Goal: Task Accomplishment & Management: Complete application form

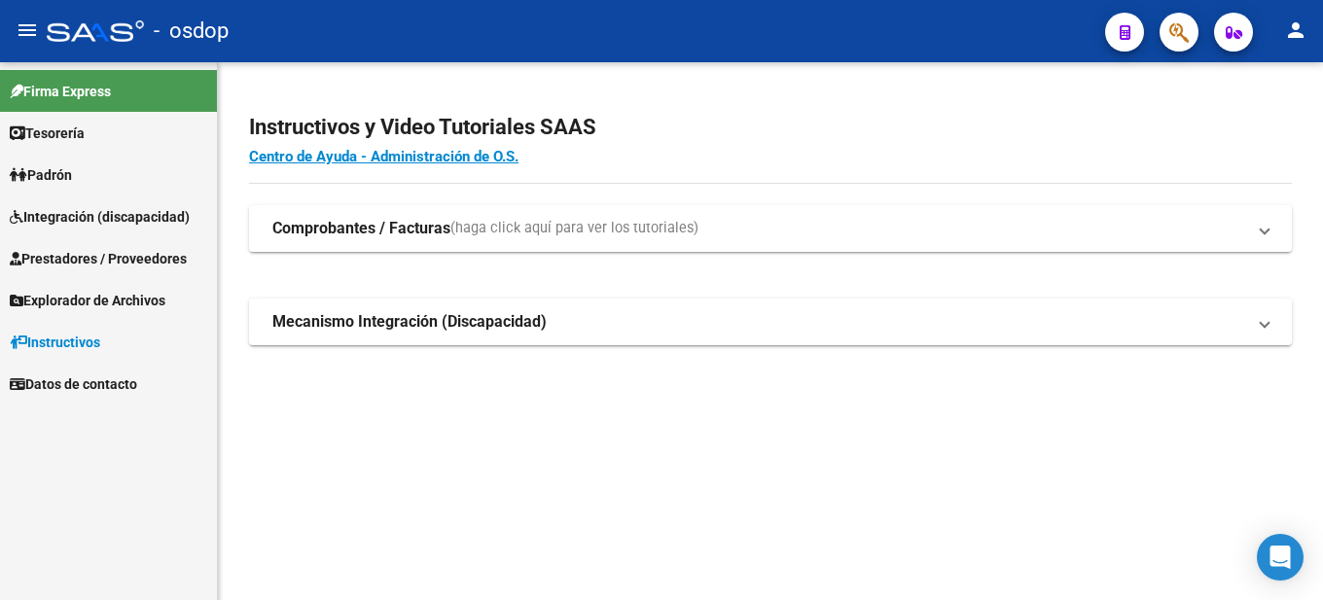
click at [162, 253] on span "Prestadores / Proveedores" at bounding box center [98, 258] width 177 height 21
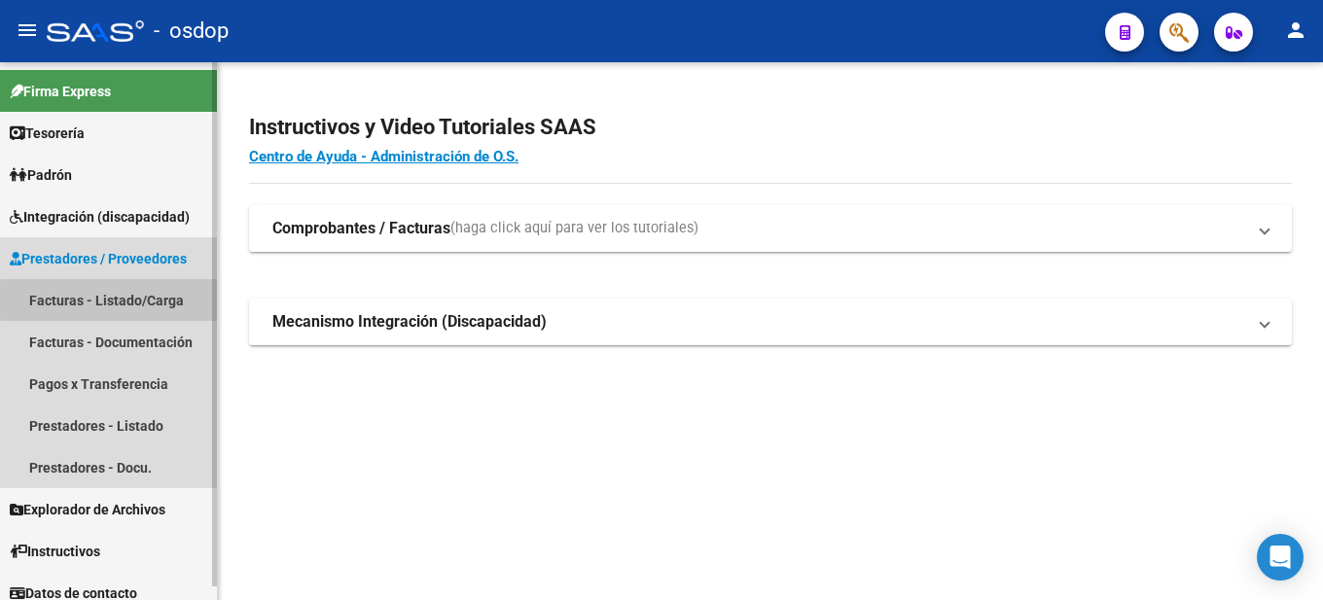
click at [155, 300] on link "Facturas - Listado/Carga" at bounding box center [108, 300] width 217 height 42
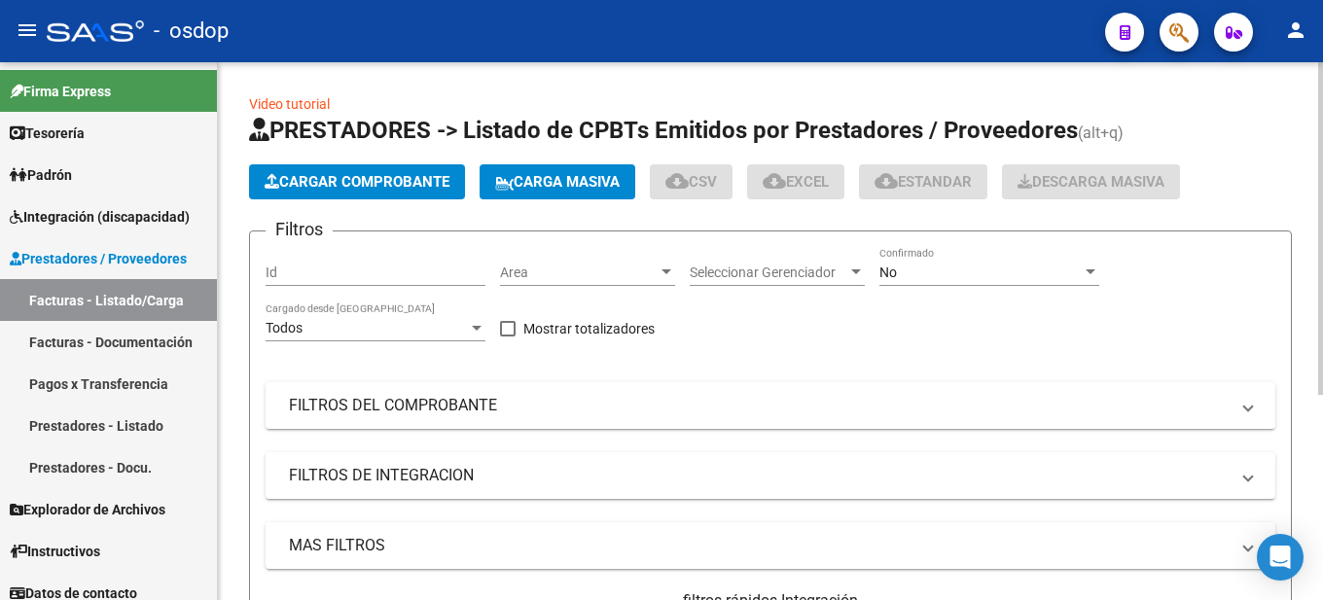
click at [377, 172] on button "Cargar Comprobante" at bounding box center [357, 181] width 216 height 35
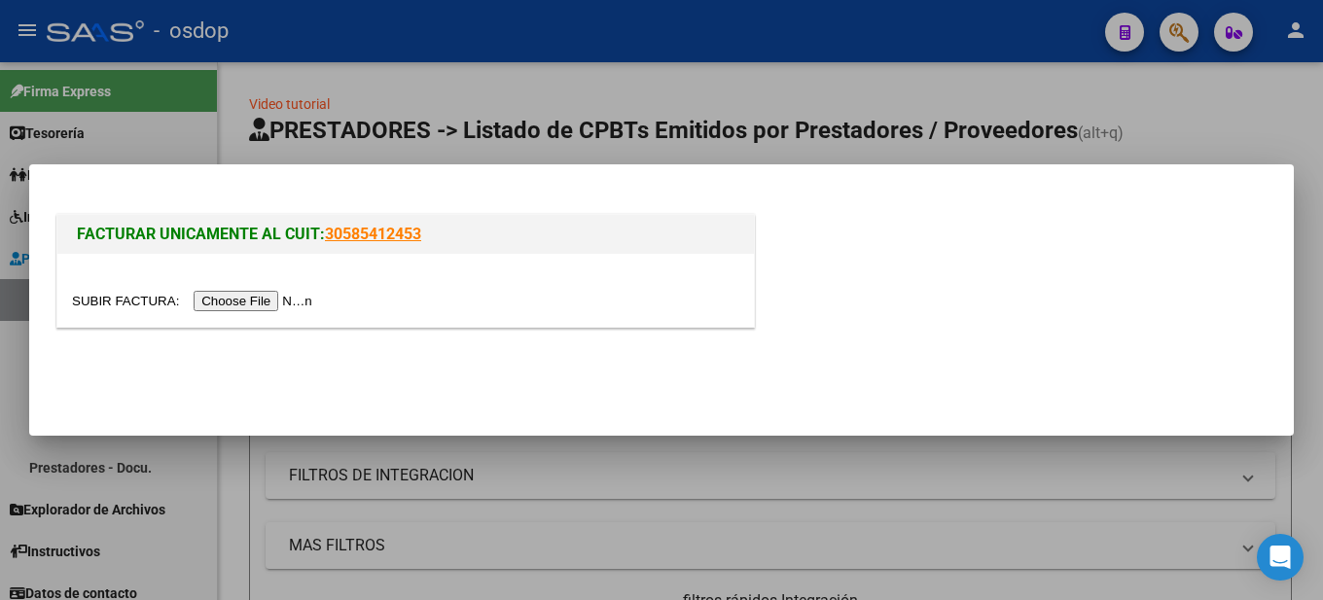
click at [1303, 139] on div at bounding box center [661, 300] width 1323 height 600
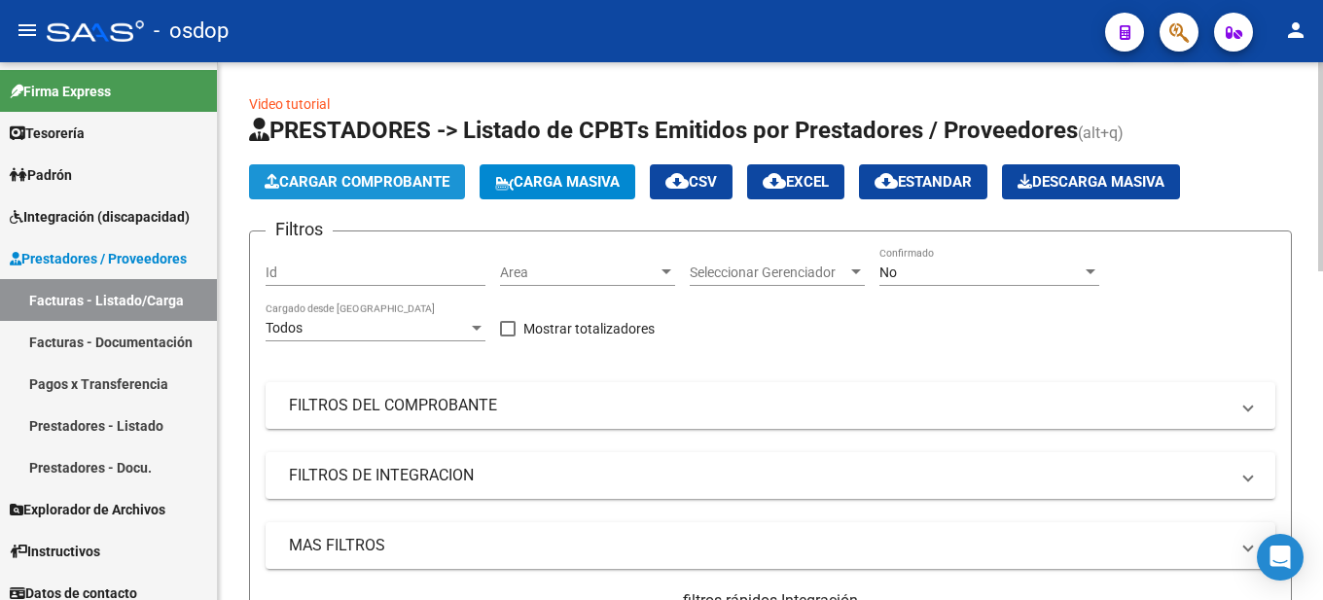
click at [414, 178] on span "Cargar Comprobante" at bounding box center [357, 182] width 185 height 18
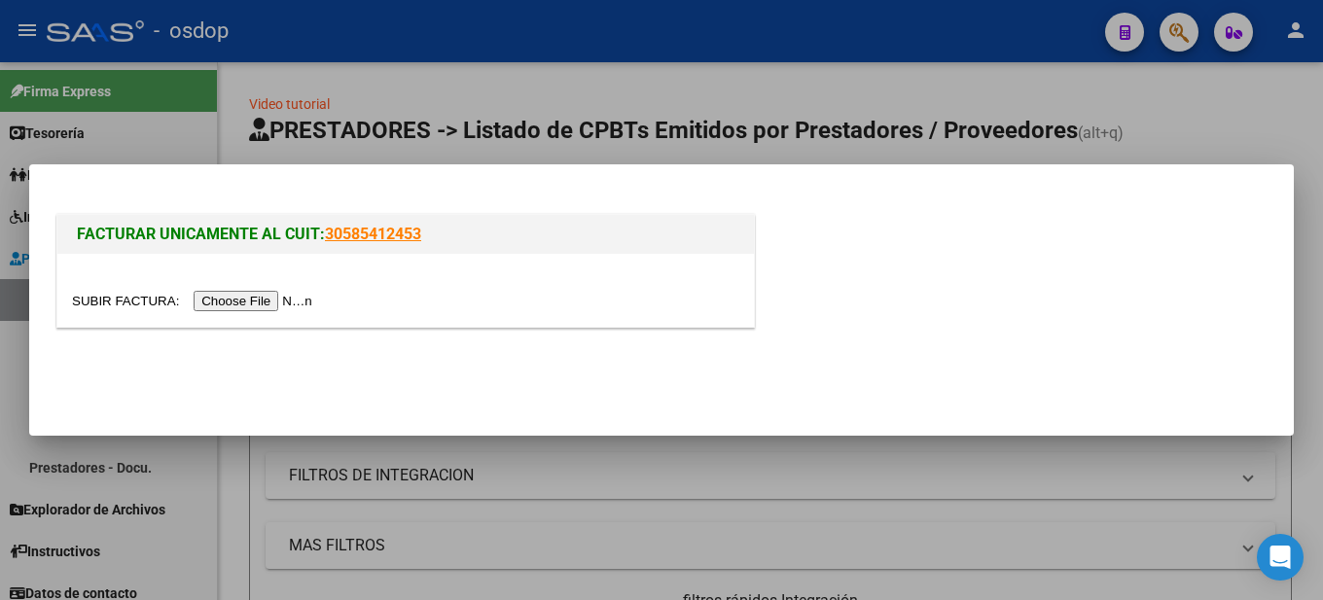
click at [243, 305] on input "file" at bounding box center [195, 301] width 246 height 20
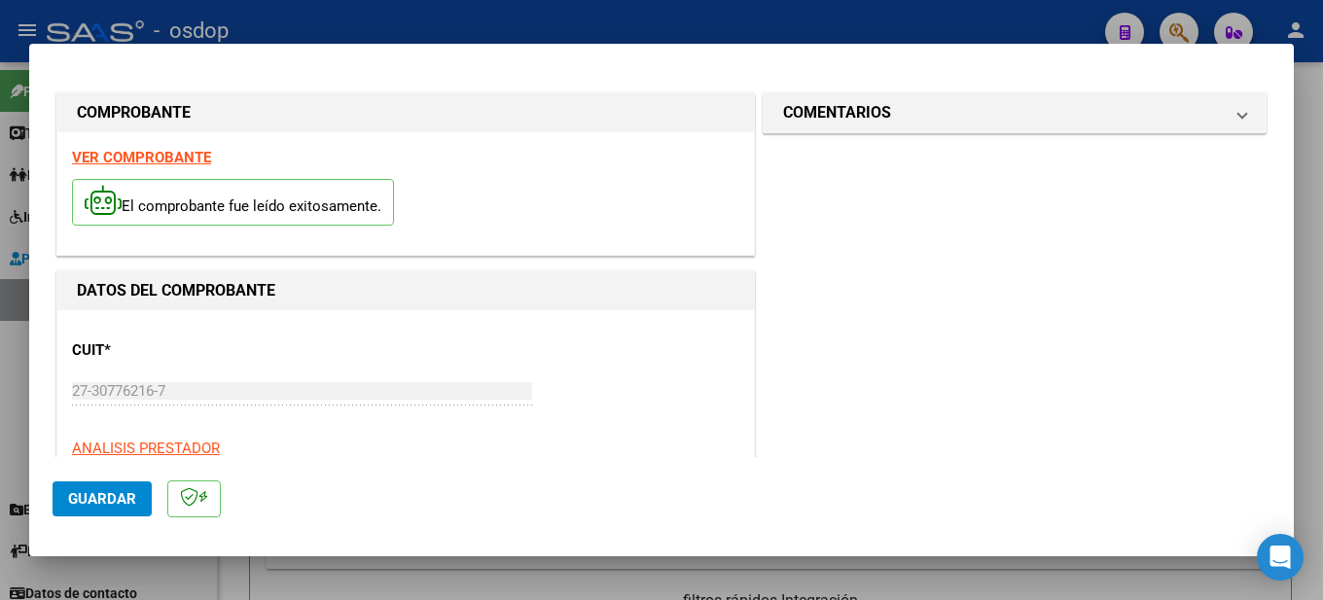
click at [167, 151] on strong "VER COMPROBANTE" at bounding box center [141, 158] width 139 height 18
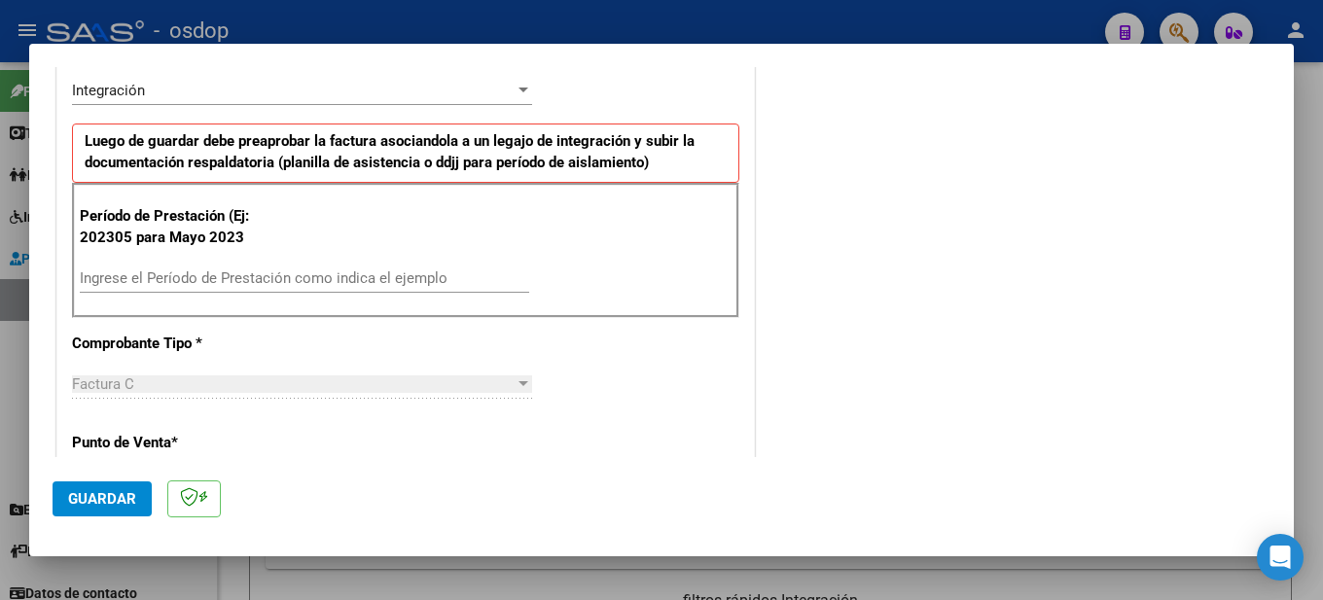
scroll to position [584, 0]
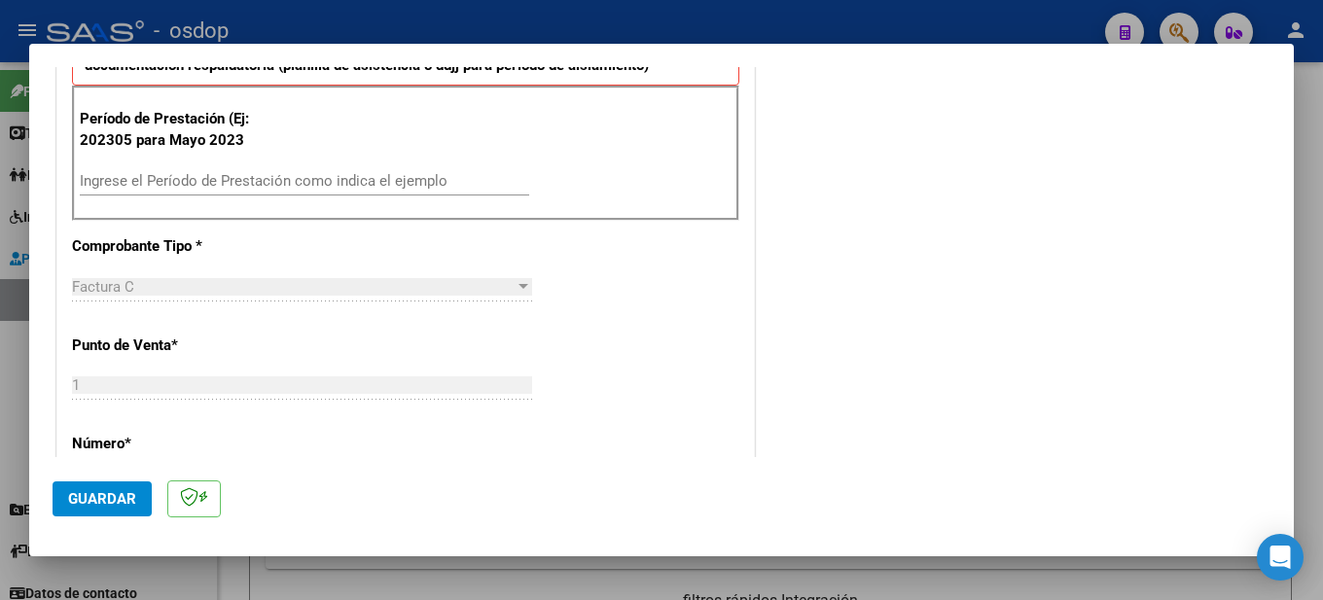
click at [162, 174] on input "Ingrese el Período de Prestación como indica el ejemplo" at bounding box center [304, 181] width 449 height 18
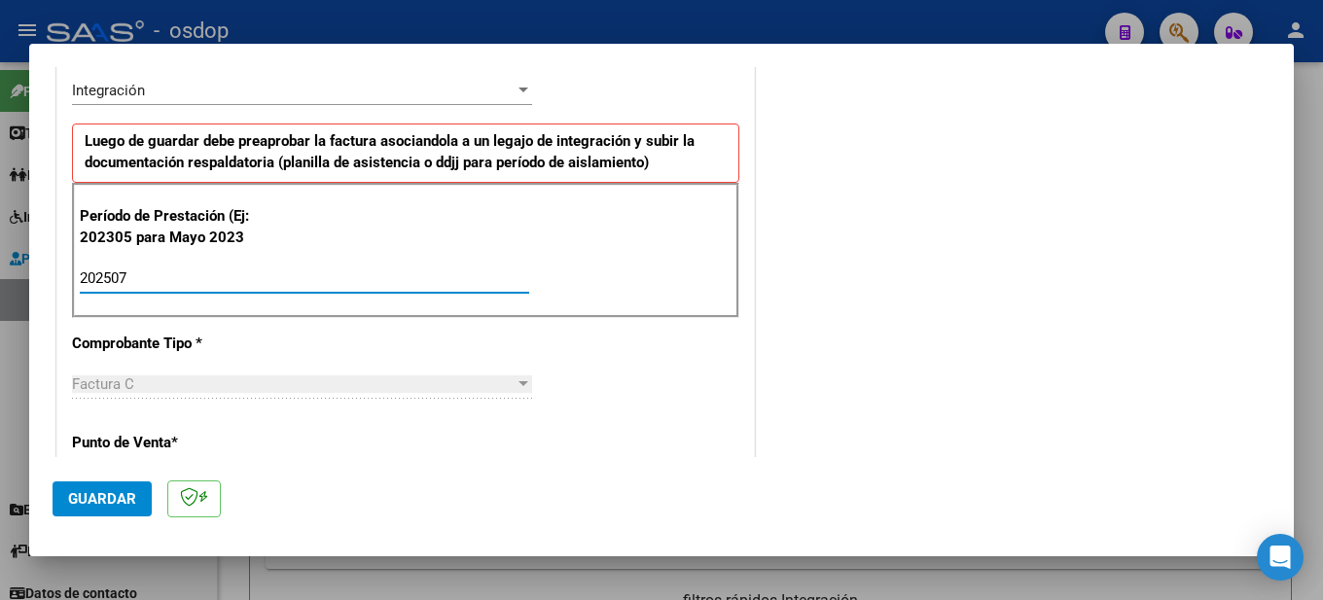
type input "202507"
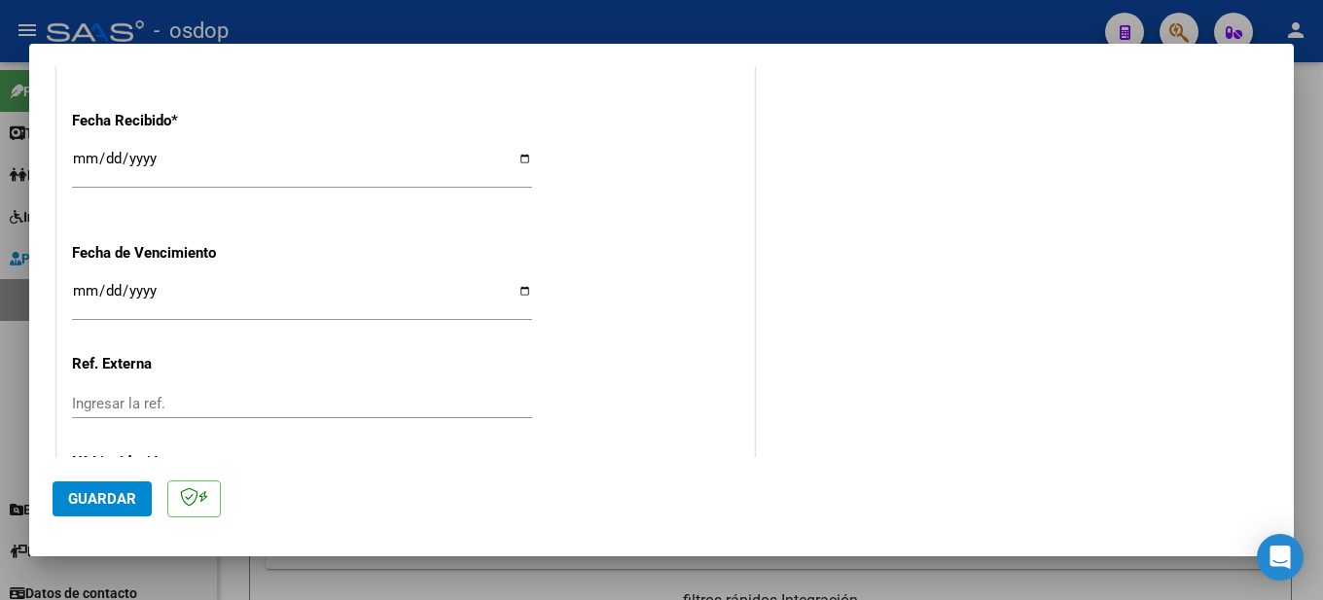
scroll to position [1432, 0]
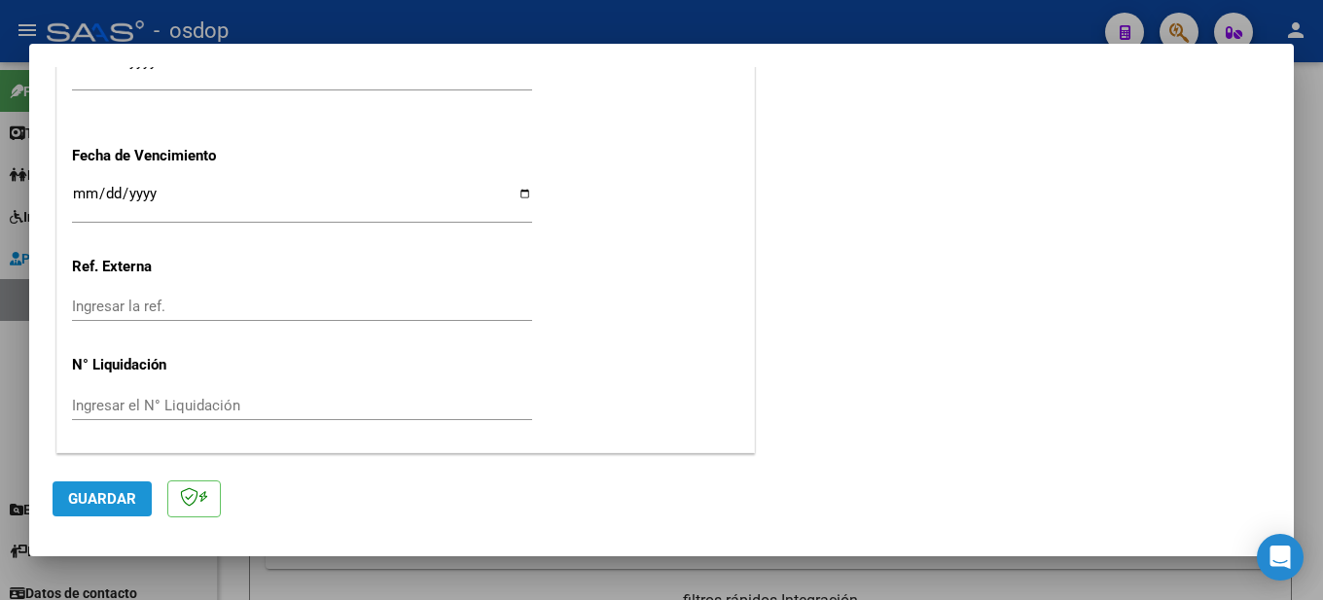
click at [102, 493] on span "Guardar" at bounding box center [102, 499] width 68 height 18
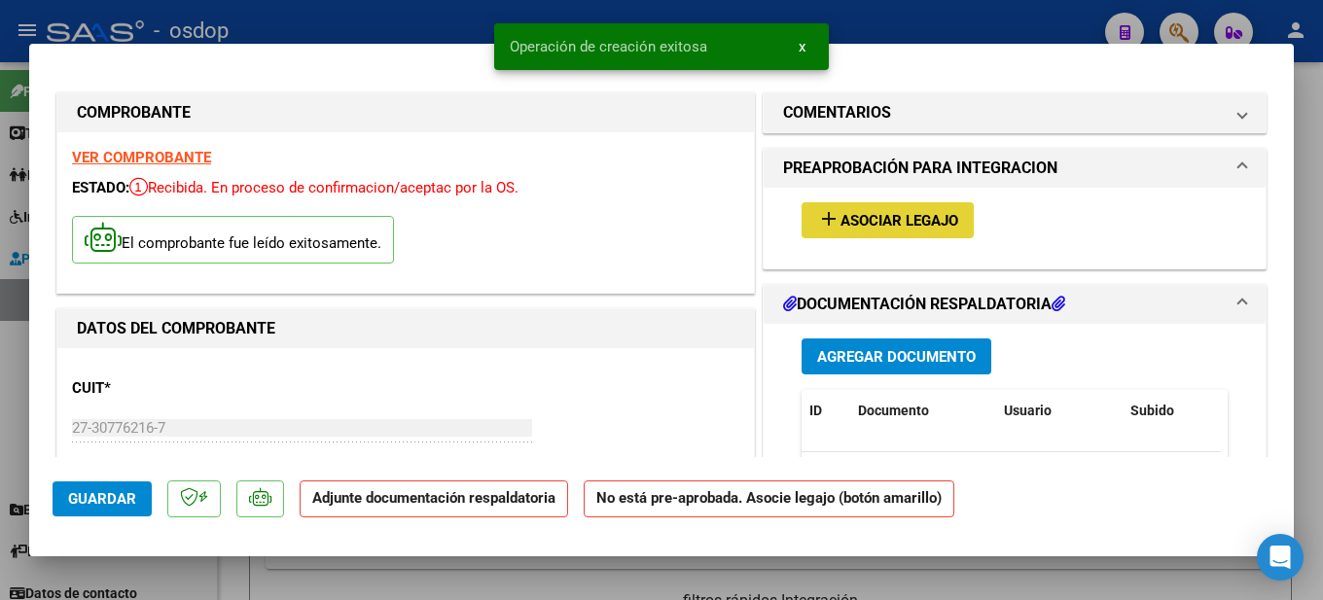
click at [857, 215] on span "Asociar Legajo" at bounding box center [900, 221] width 118 height 18
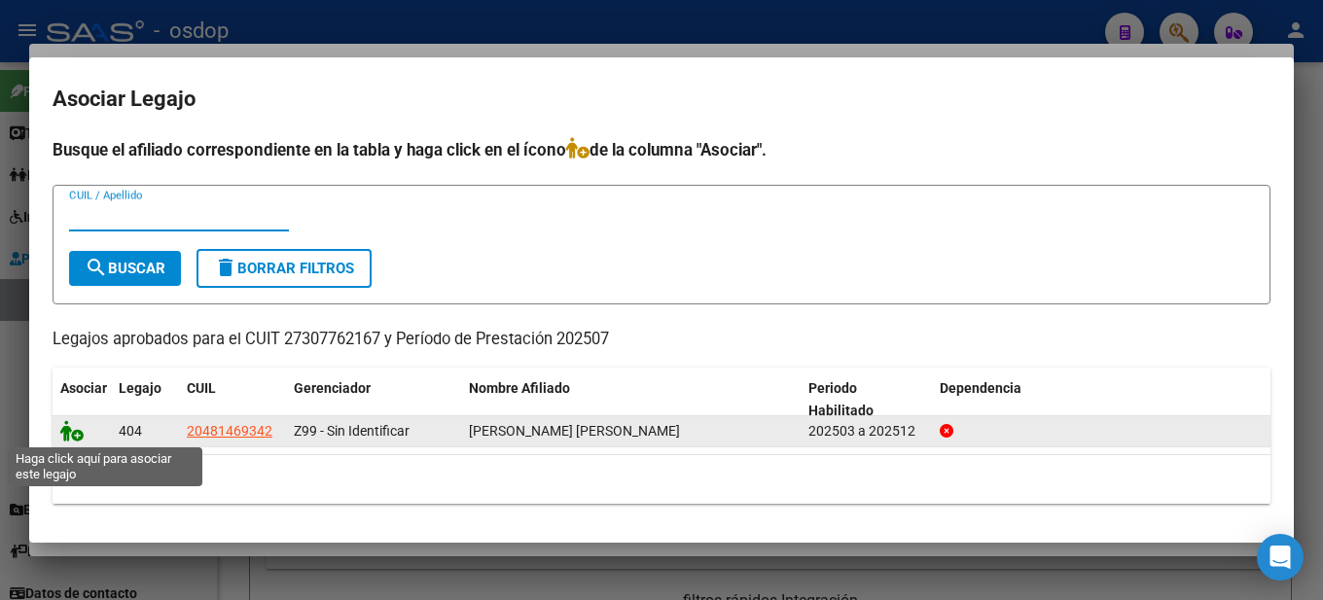
click at [76, 433] on icon at bounding box center [71, 430] width 23 height 21
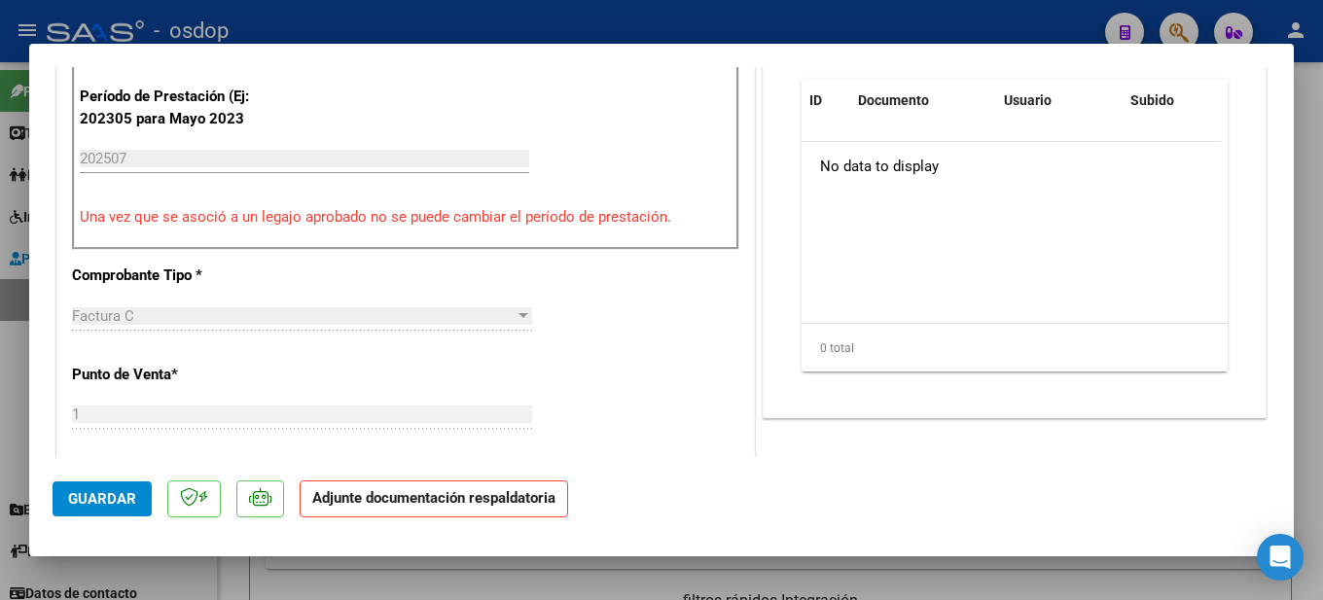
scroll to position [486, 0]
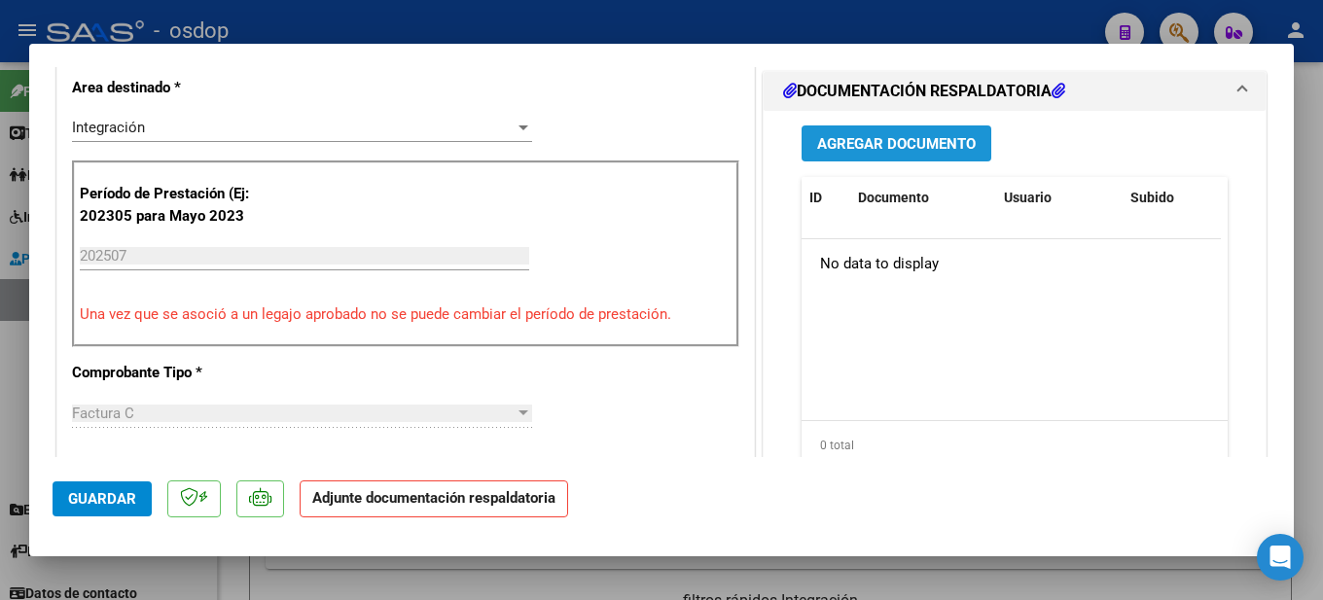
click at [928, 146] on span "Agregar Documento" at bounding box center [896, 144] width 159 height 18
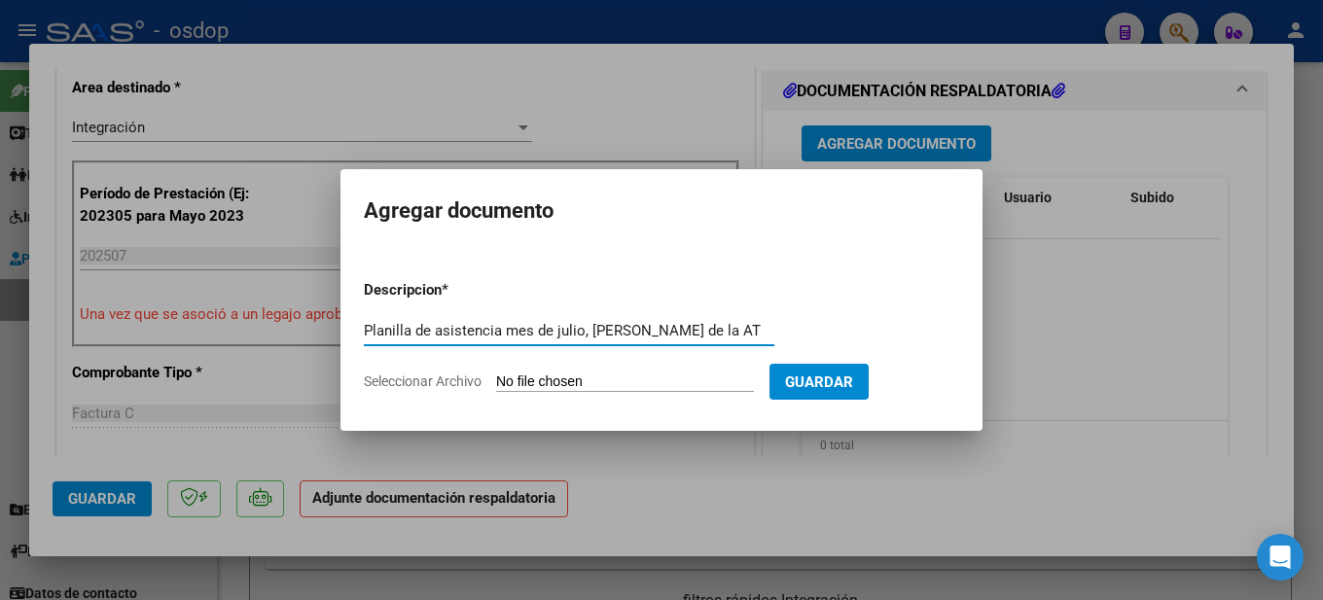
scroll to position [0, 23]
type input "Planilla de asistencia mes de julio, [PERSON_NAME] de la AT"
click at [701, 377] on input "Seleccionar Archivo" at bounding box center [625, 383] width 258 height 18
type input "C:\fakepath\Planilla de asistencia [PERSON_NAME] AT.pdf"
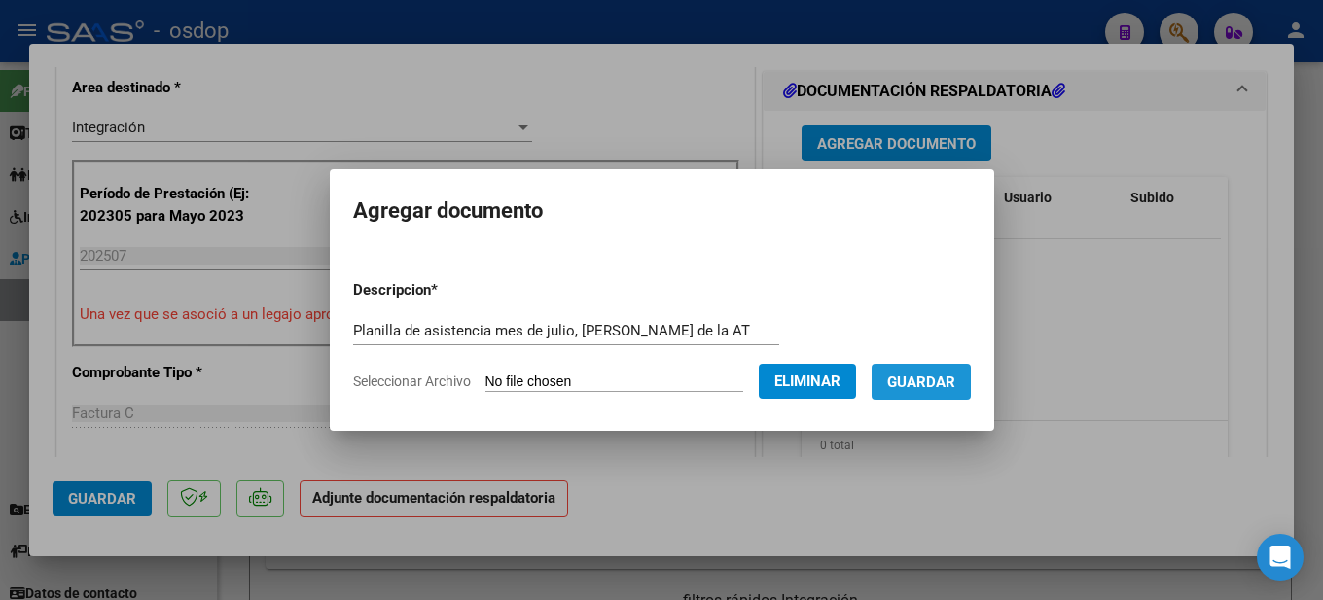
click at [955, 381] on span "Guardar" at bounding box center [921, 383] width 68 height 18
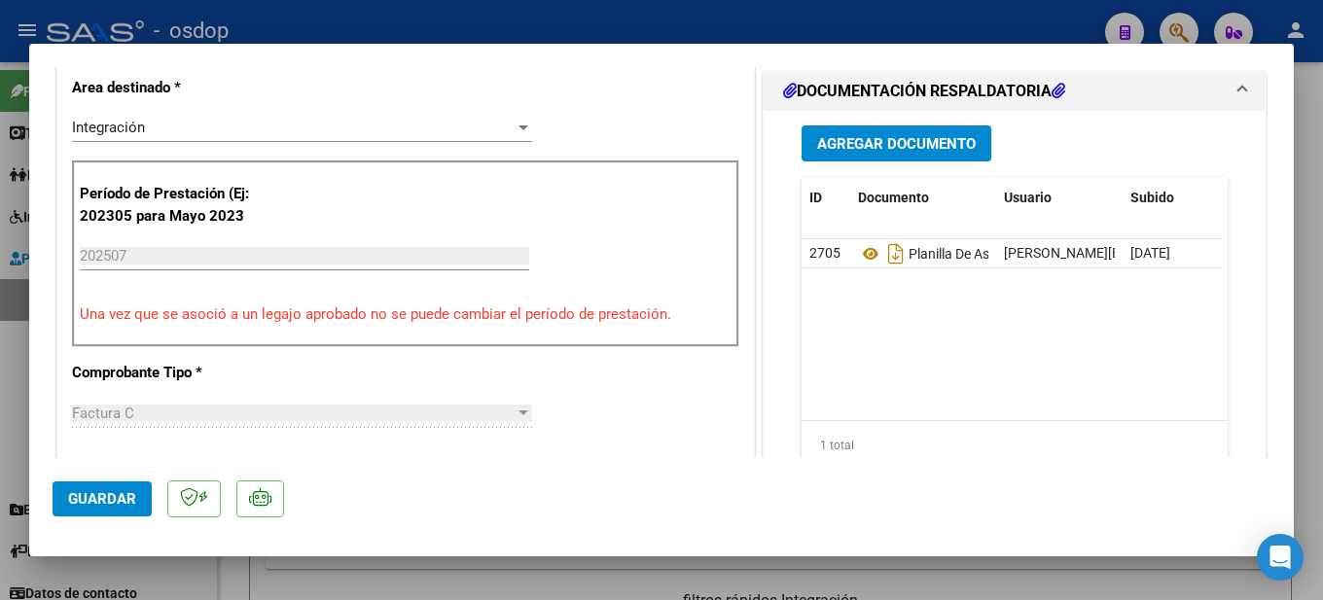
click at [1304, 347] on div at bounding box center [661, 300] width 1323 height 600
